Goal: Find specific page/section: Locate a particular part of the current website

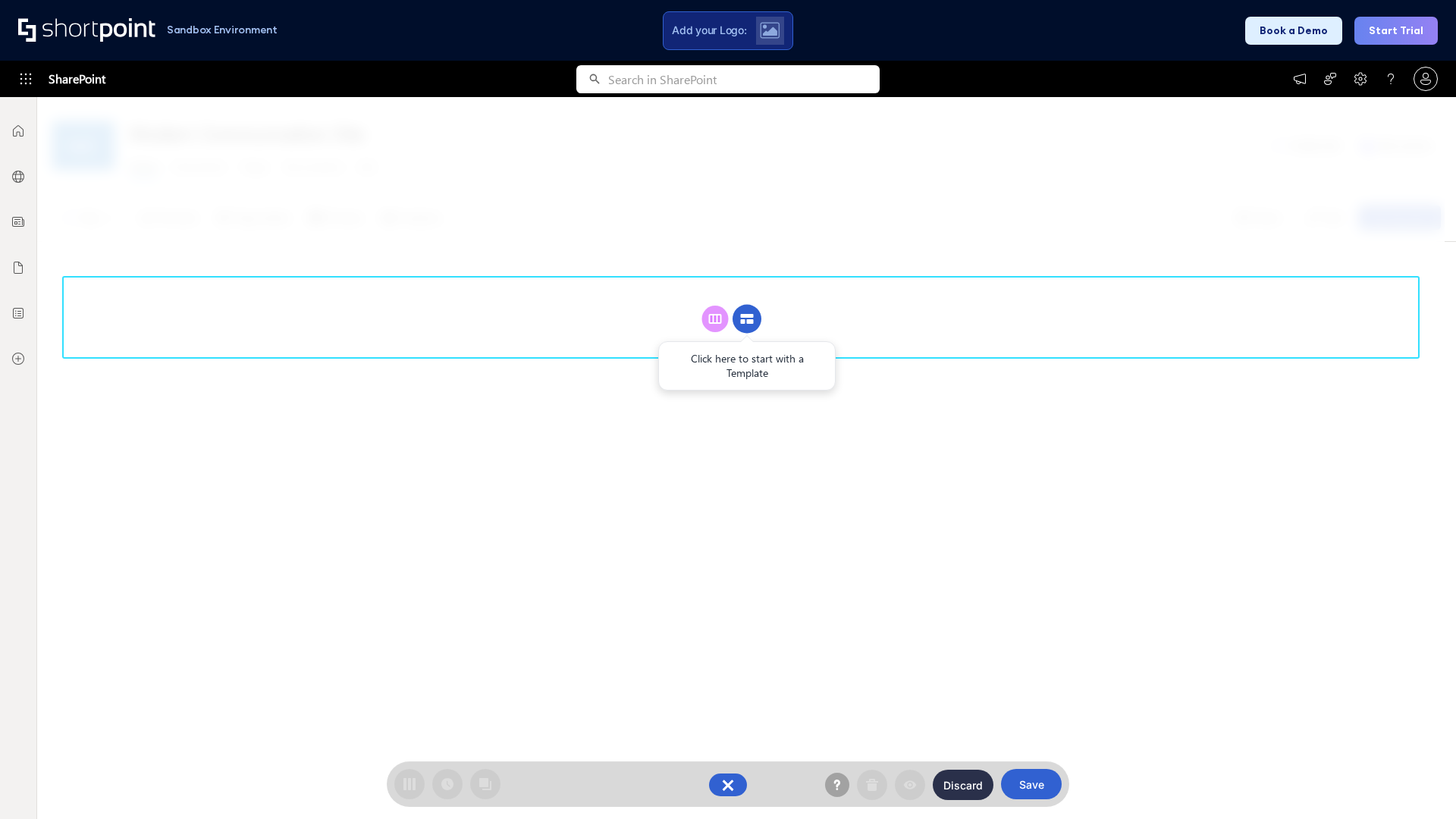
click at [747, 305] on circle at bounding box center [746, 319] width 29 height 29
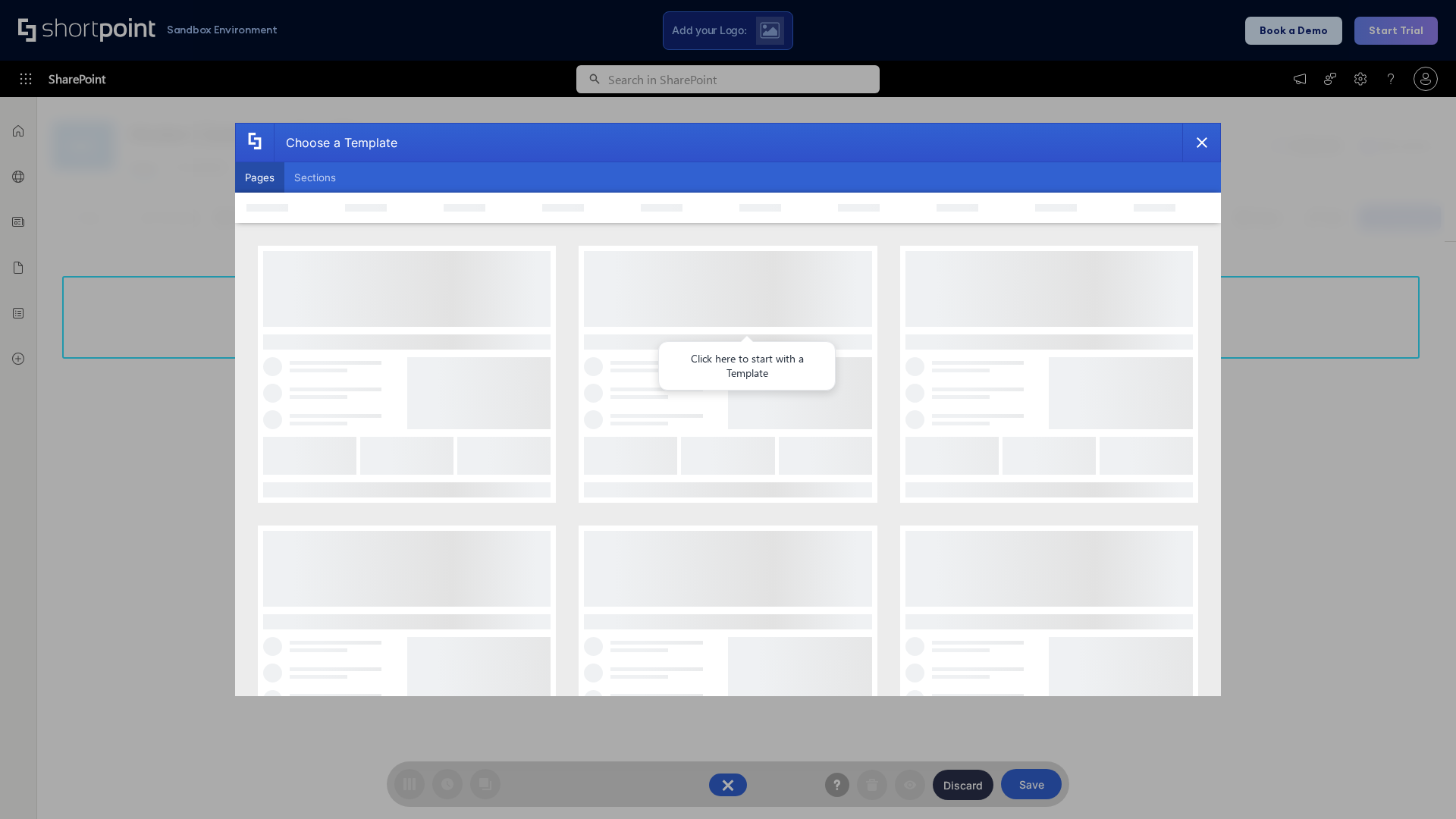
scroll to position [207, 0]
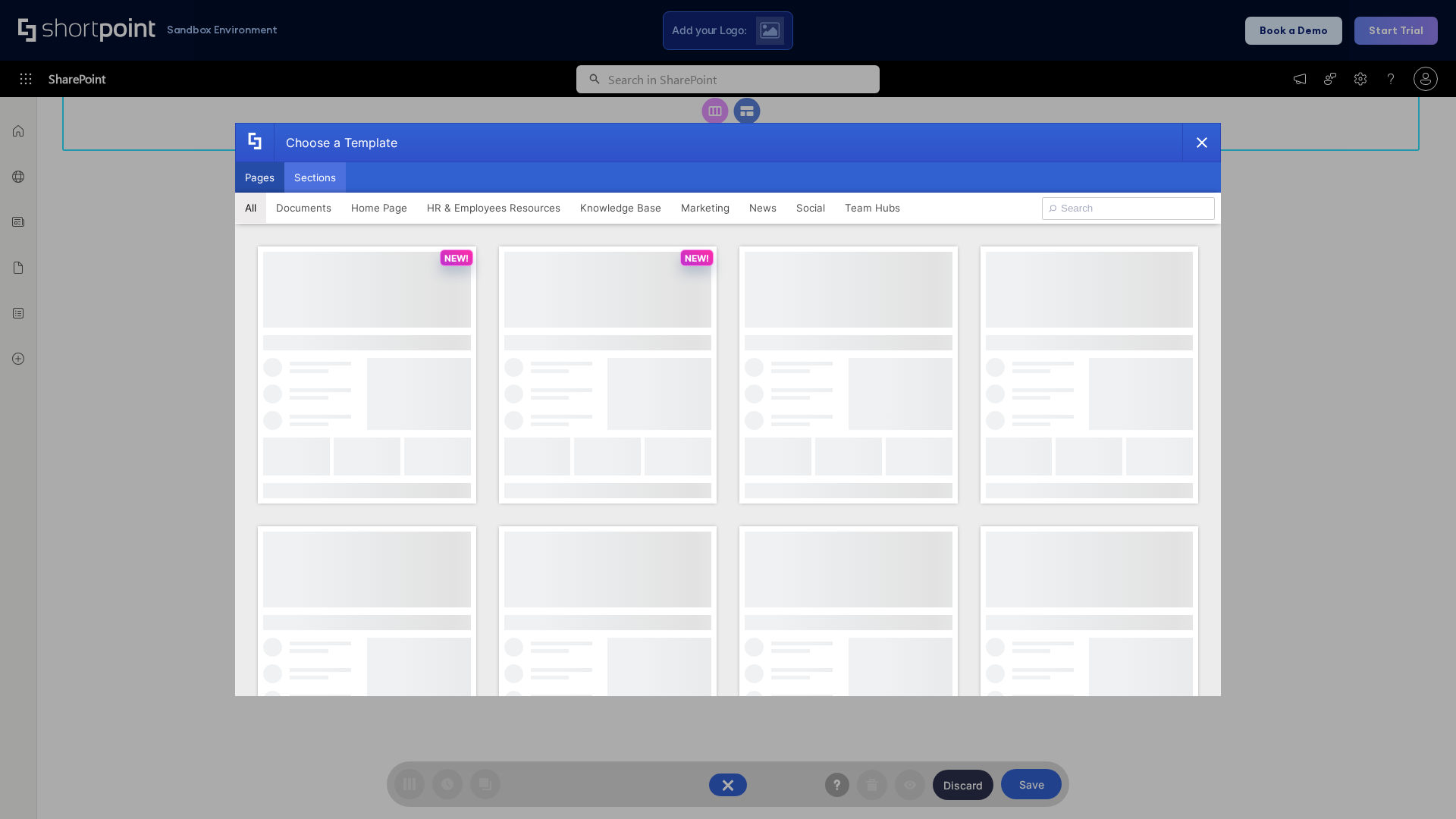
click at [315, 178] on button "Sections" at bounding box center [315, 178] width 62 height 31
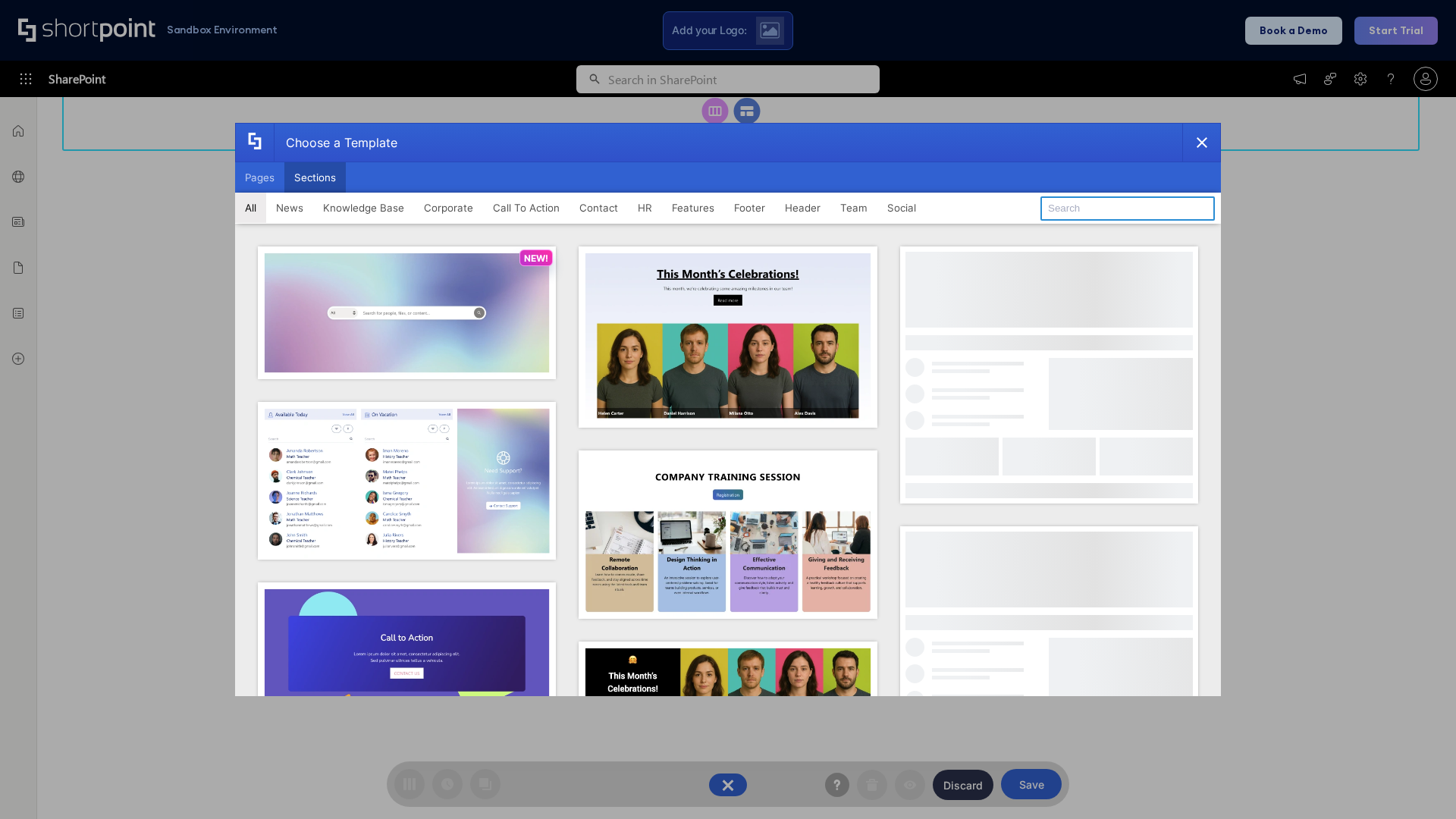
type input "FAQ 3"
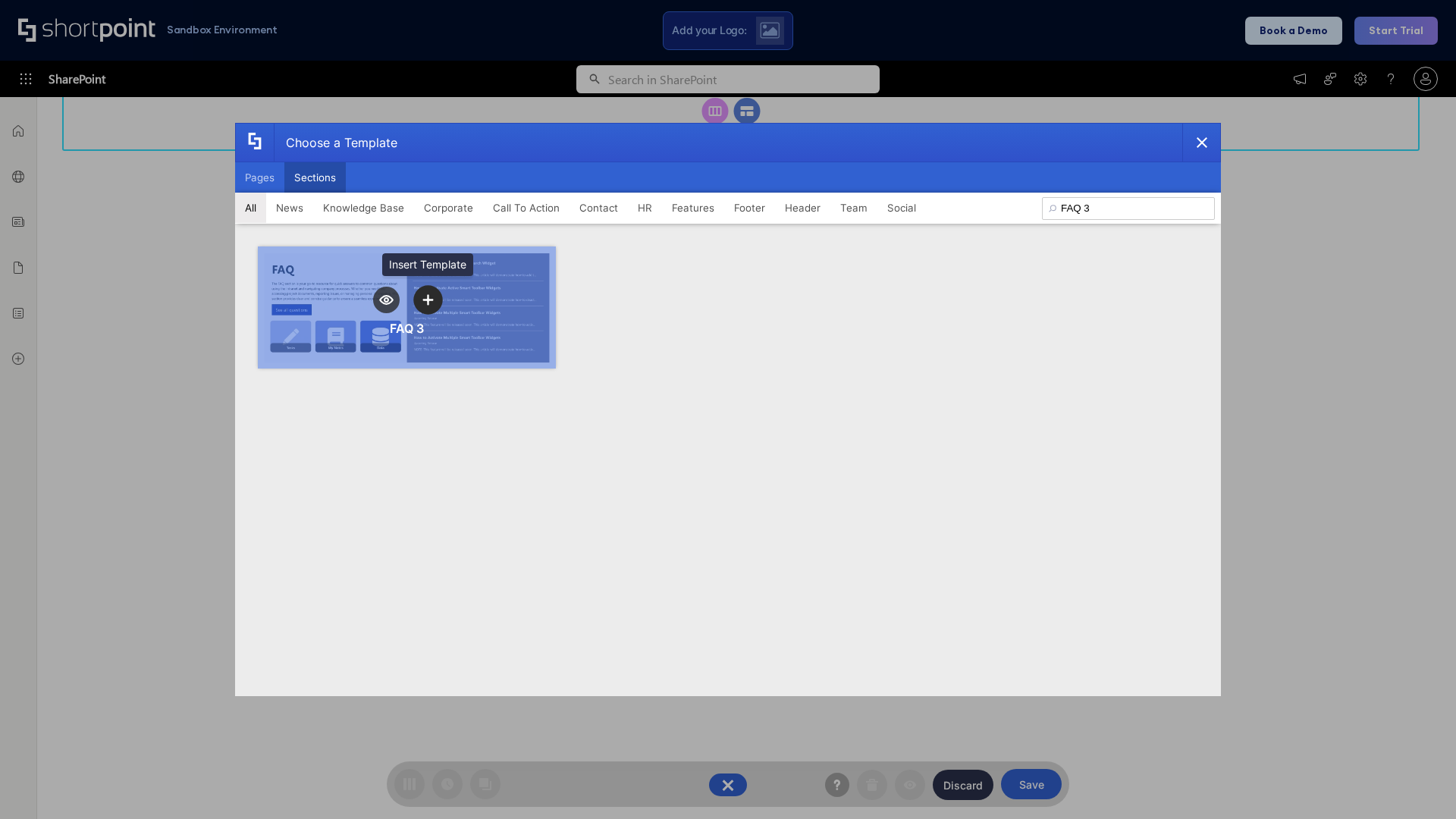
click at [428, 300] on icon "template selector" at bounding box center [428, 300] width 11 height 11
